Goal: Task Accomplishment & Management: Manage account settings

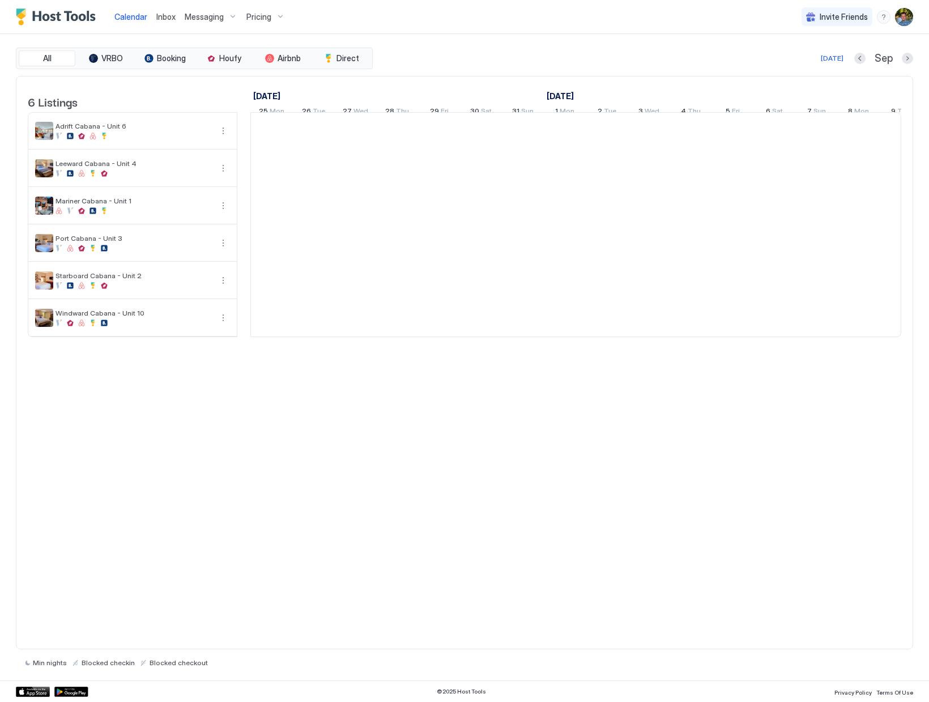
scroll to position [0, 629]
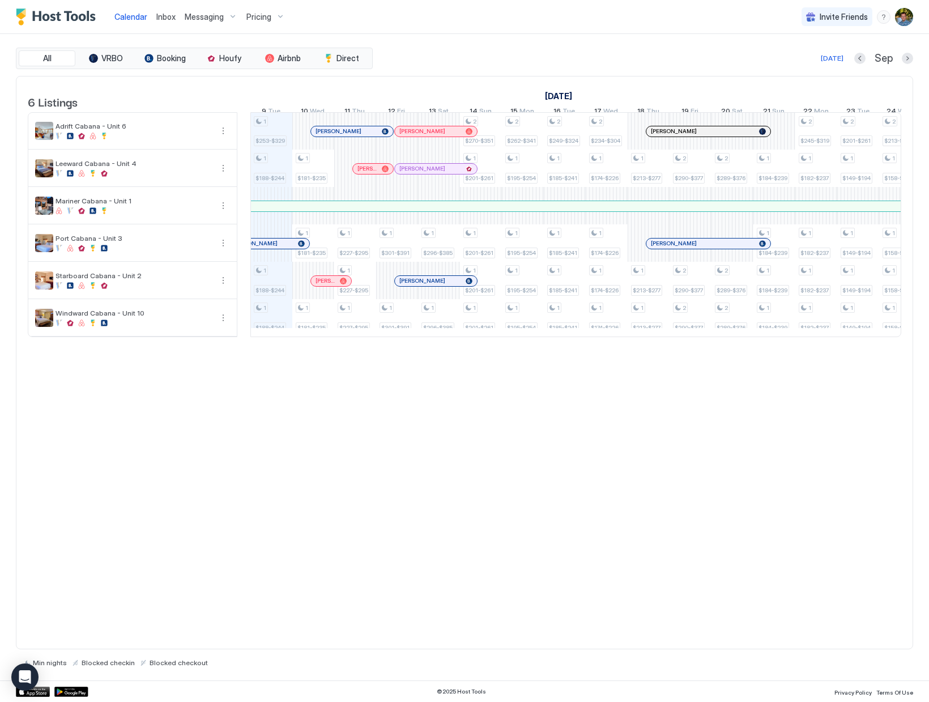
click at [904, 14] on img "User profile" at bounding box center [904, 17] width 18 height 18
click at [841, 62] on div "Settings" at bounding box center [841, 64] width 144 height 20
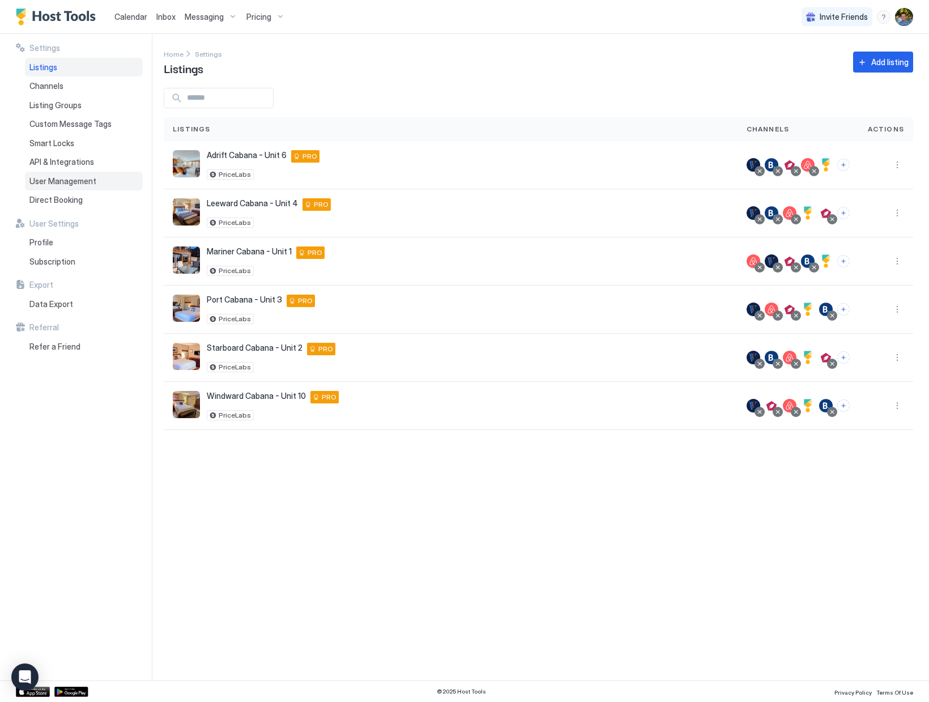
click at [63, 177] on span "User Management" at bounding box center [62, 181] width 67 height 10
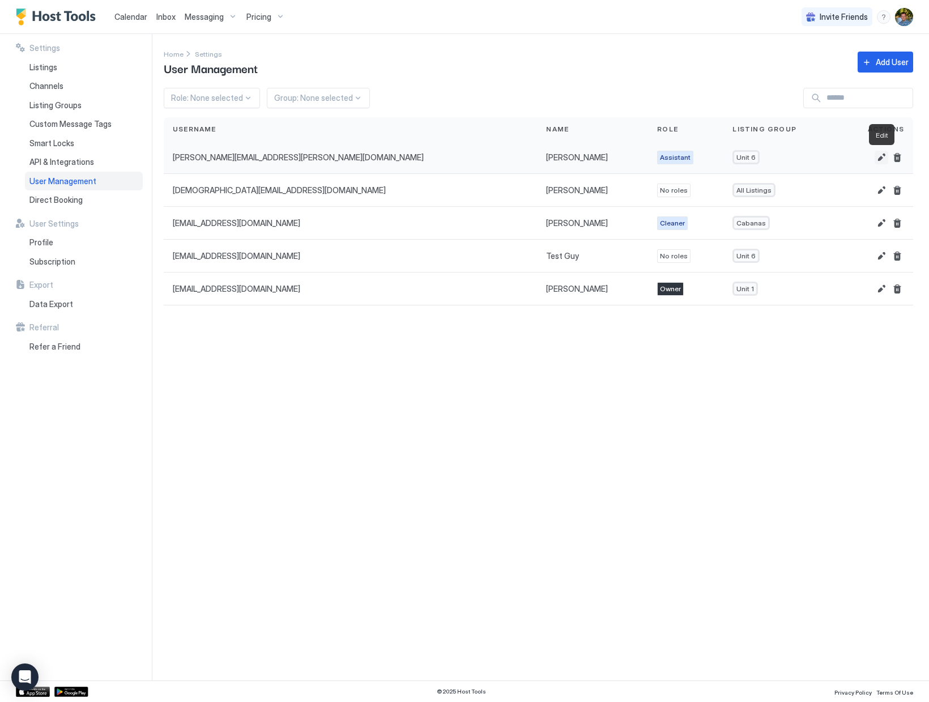
click at [880, 159] on button "Edit" at bounding box center [882, 158] width 14 height 14
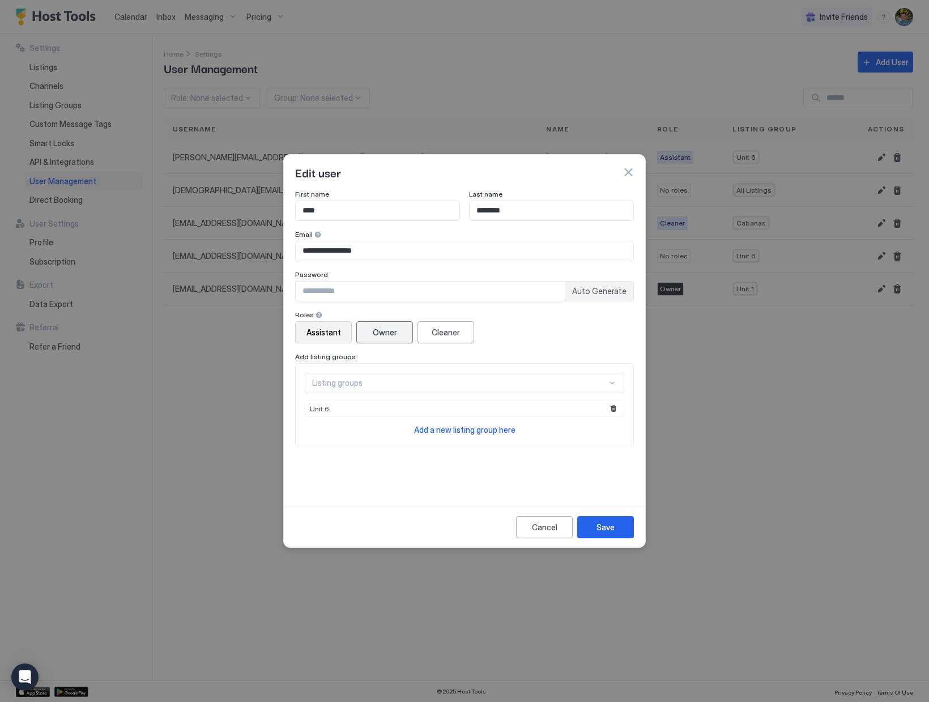
click at [389, 338] on div "Owner" at bounding box center [385, 332] width 24 height 12
click at [538, 332] on div "Assistant Owner Cleaner" at bounding box center [464, 332] width 339 height 22
click at [616, 535] on button "Save" at bounding box center [605, 527] width 57 height 22
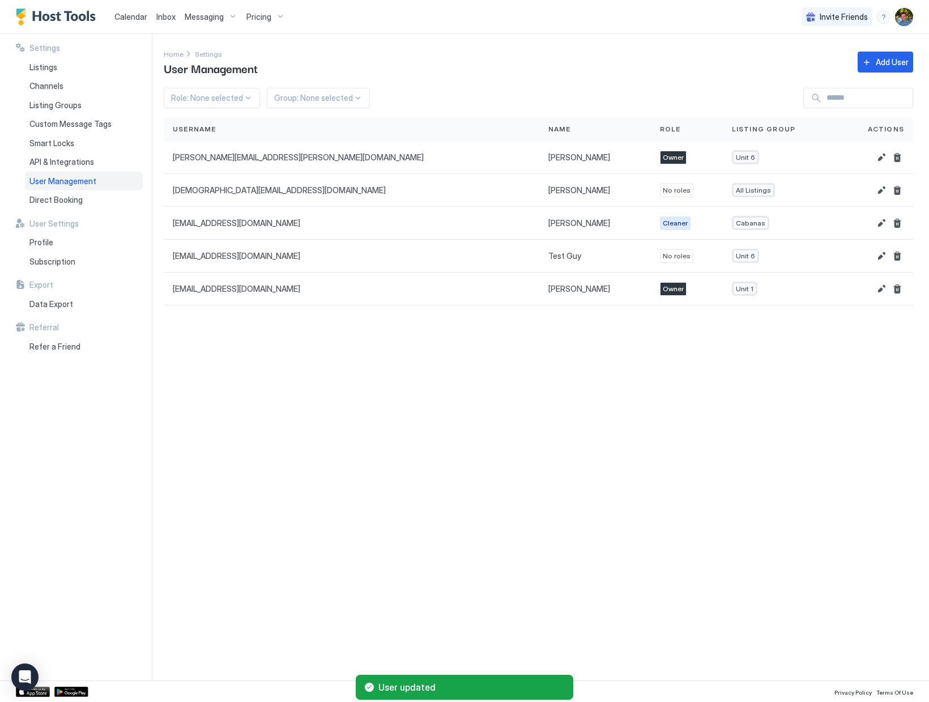
click at [616, 535] on div "Settings Home Settings User Management Add User Role: None selected Group: None…" at bounding box center [546, 357] width 765 height 646
click at [66, 14] on img "Host Tools Logo" at bounding box center [58, 16] width 85 height 17
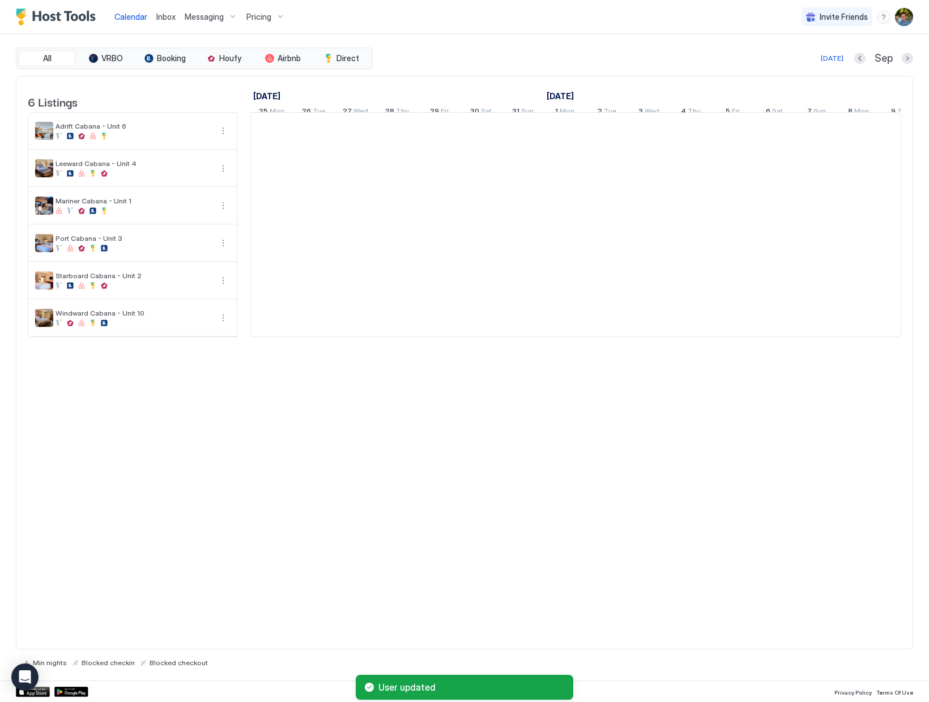
scroll to position [0, 629]
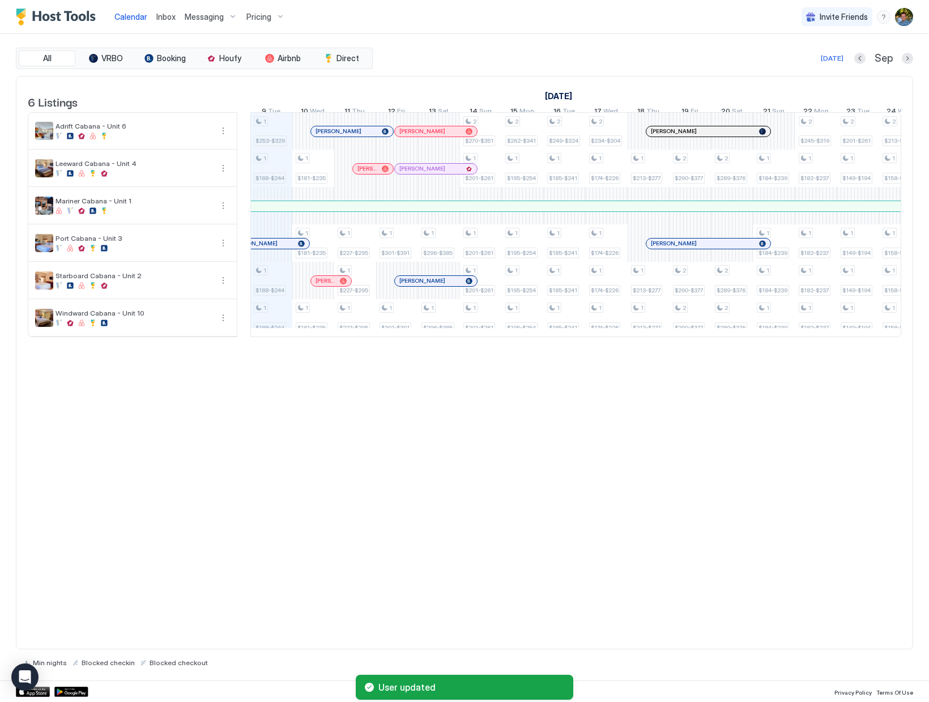
click at [408, 417] on div "6 Listings [DATE] [DATE] [DATE] 25 Mon 26 Tue 27 Wed 28 Thu 29 Fri 30 Sat 31 Su…" at bounding box center [464, 363] width 897 height 574
